Goal: Task Accomplishment & Management: Manage account settings

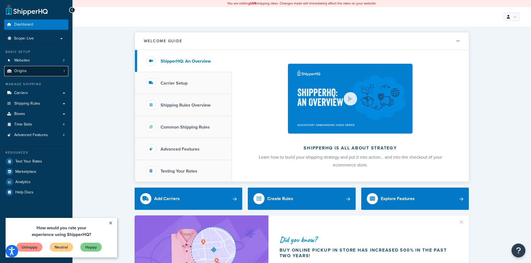
click at [33, 72] on link "Origins 1" at bounding box center [36, 71] width 64 height 10
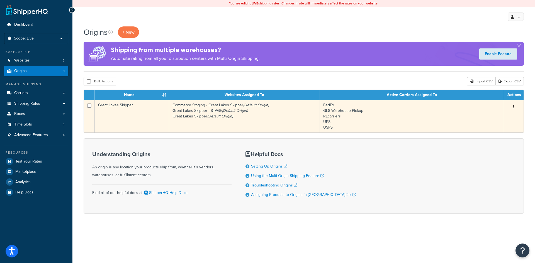
click at [515, 104] on button "button" at bounding box center [514, 107] width 8 height 9
click at [486, 115] on link "Edit" at bounding box center [496, 117] width 44 height 11
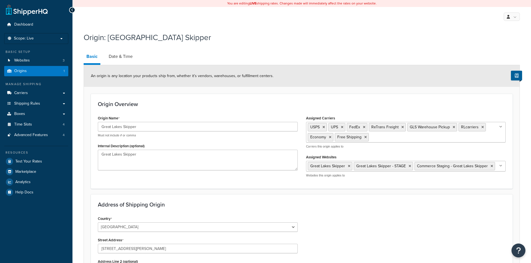
select select "49"
click at [116, 57] on link "Date & Time" at bounding box center [121, 56] width 30 height 13
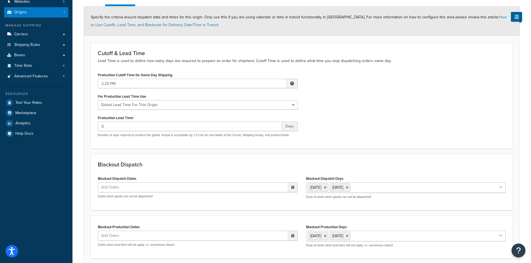
scroll to position [105, 0]
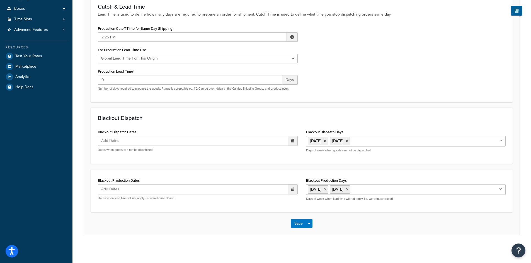
click at [293, 189] on icon at bounding box center [292, 189] width 3 height 3
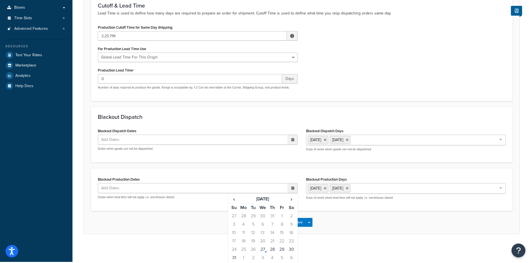
scroll to position [107, 0]
click at [242, 256] on td "1" at bounding box center [243, 258] width 9 height 8
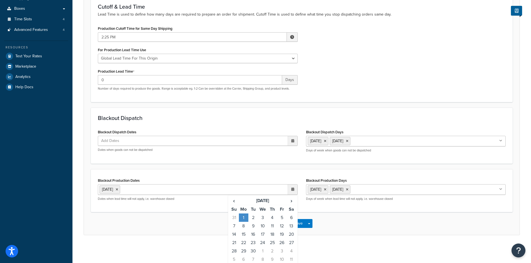
click at [351, 229] on div "Save Save Dropdown Save and Edit Save and Duplicate Save and Create New" at bounding box center [302, 223] width 436 height 23
click at [300, 224] on button "Save" at bounding box center [298, 223] width 15 height 9
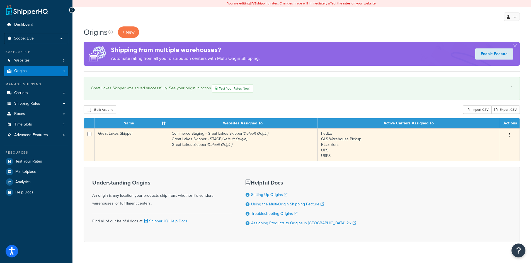
click at [511, 133] on button "button" at bounding box center [510, 135] width 8 height 9
click at [483, 144] on link "Edit" at bounding box center [491, 145] width 44 height 11
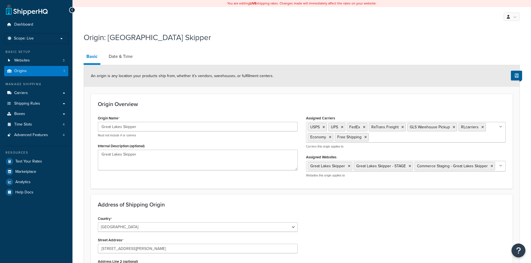
select select "49"
click at [124, 56] on link "Date & Time" at bounding box center [121, 56] width 30 height 13
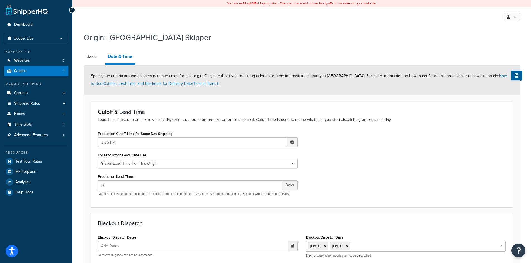
scroll to position [105, 0]
